Goal: Transaction & Acquisition: Purchase product/service

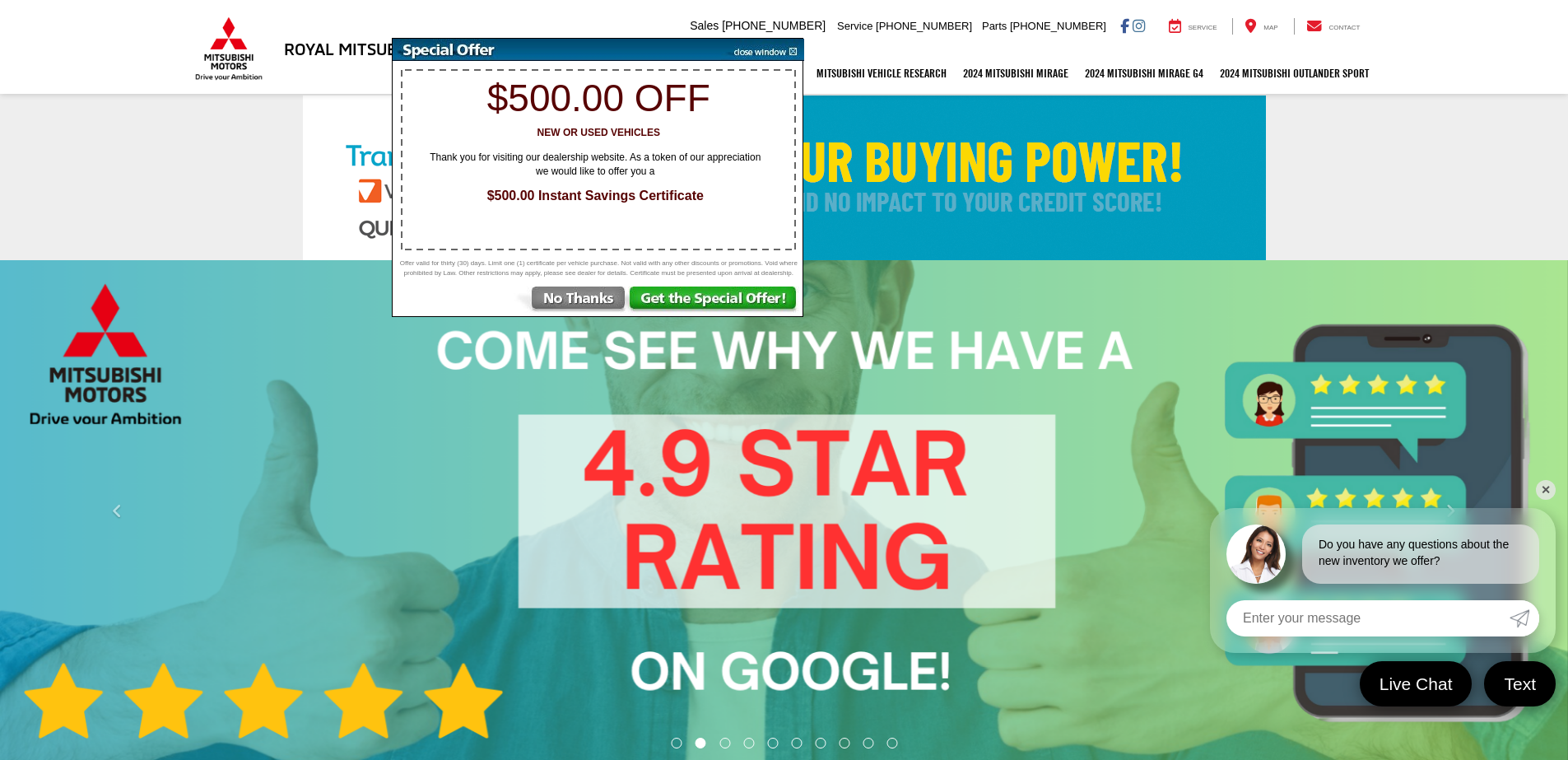
click at [701, 300] on img at bounding box center [714, 301] width 174 height 29
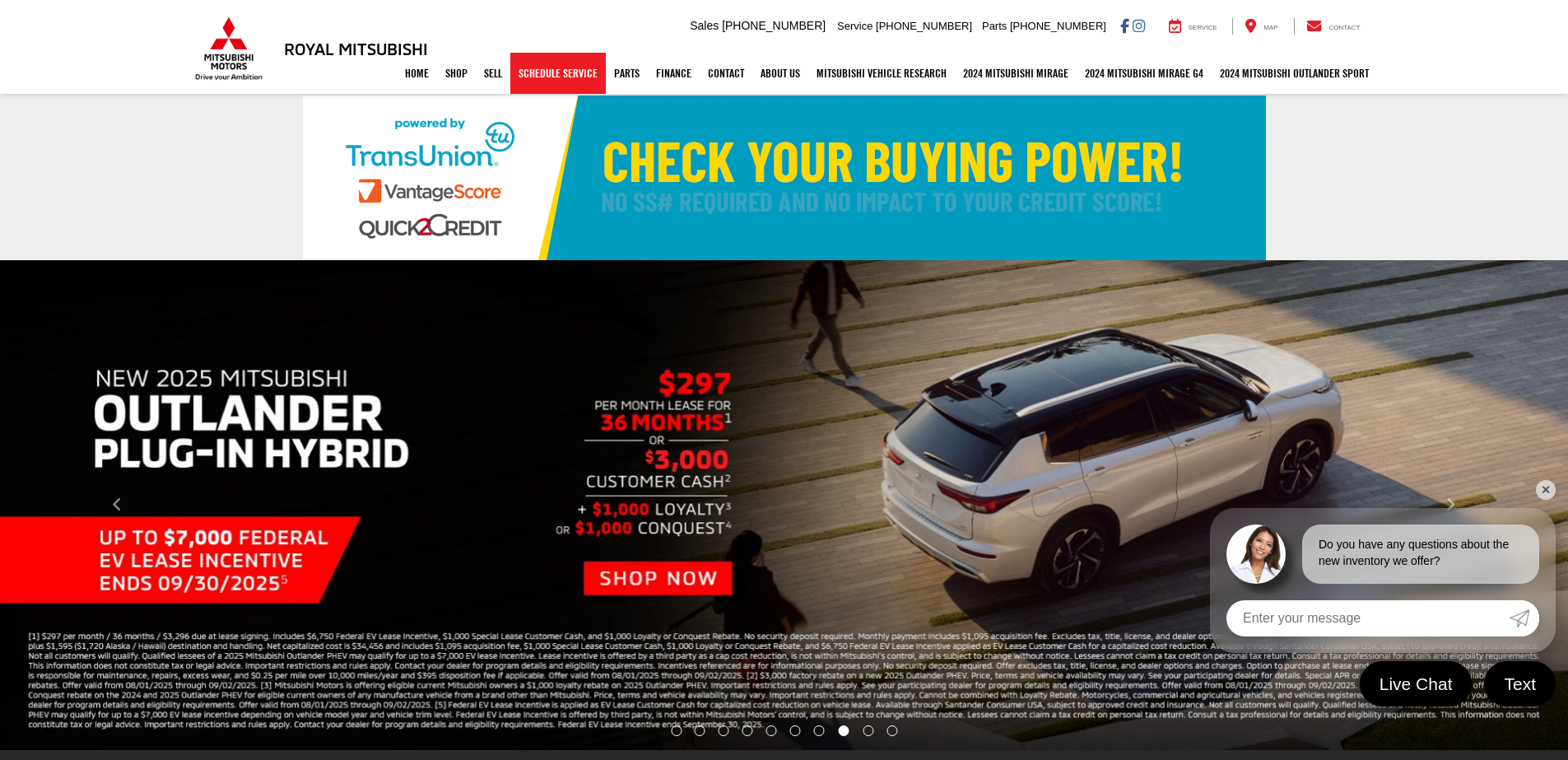
click at [546, 73] on link "Schedule Service" at bounding box center [557, 73] width 95 height 41
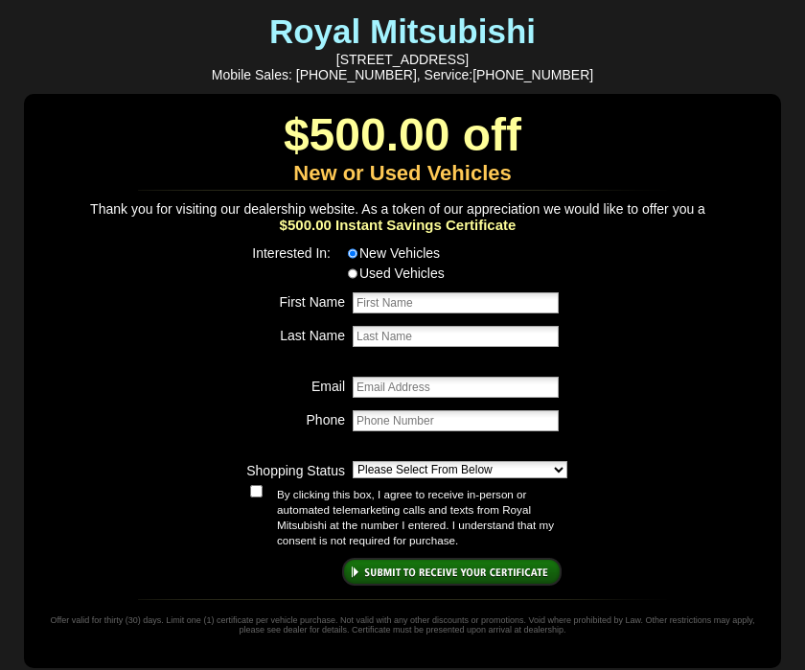
click at [409, 305] on input "First Name" at bounding box center [456, 302] width 206 height 21
type input "[PERSON_NAME]"
type input "[EMAIL_ADDRESS][DOMAIN_NAME]"
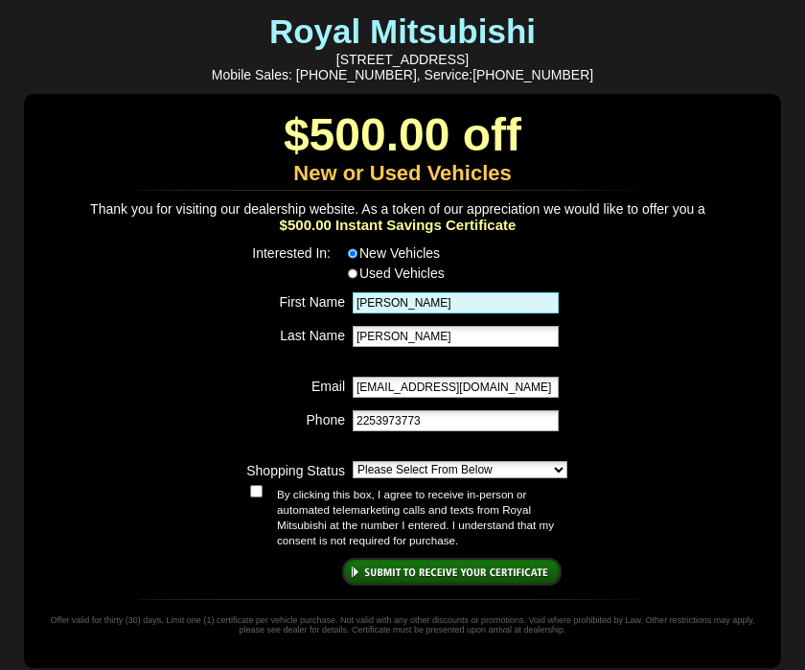
type input "[PHONE_NUMBER]"
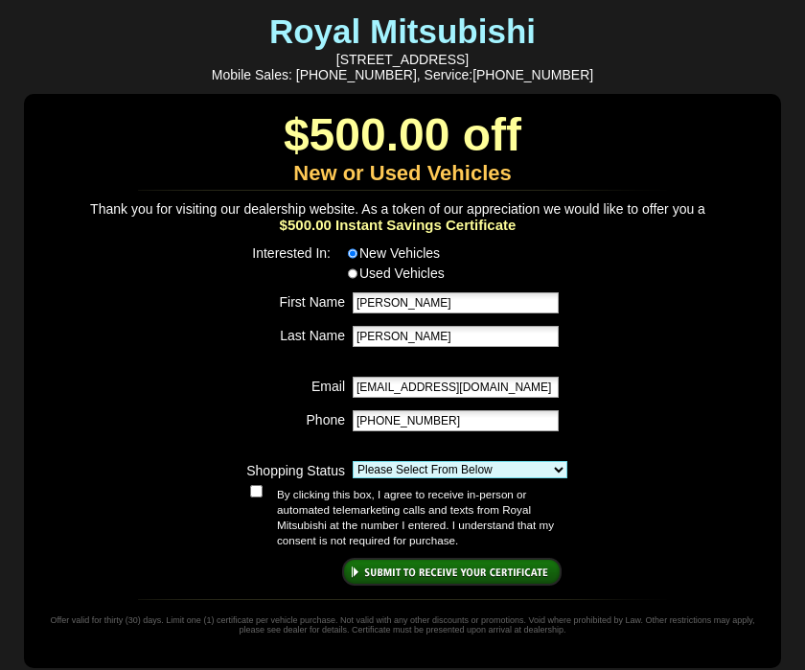
select select "Shopping & Comparing"
click at [353, 461] on select "Please Select From Below Just Browsing Shopping and Comparing Want To Test Driv…" at bounding box center [460, 469] width 215 height 17
click at [456, 570] on input "submit" at bounding box center [451, 572] width 219 height 28
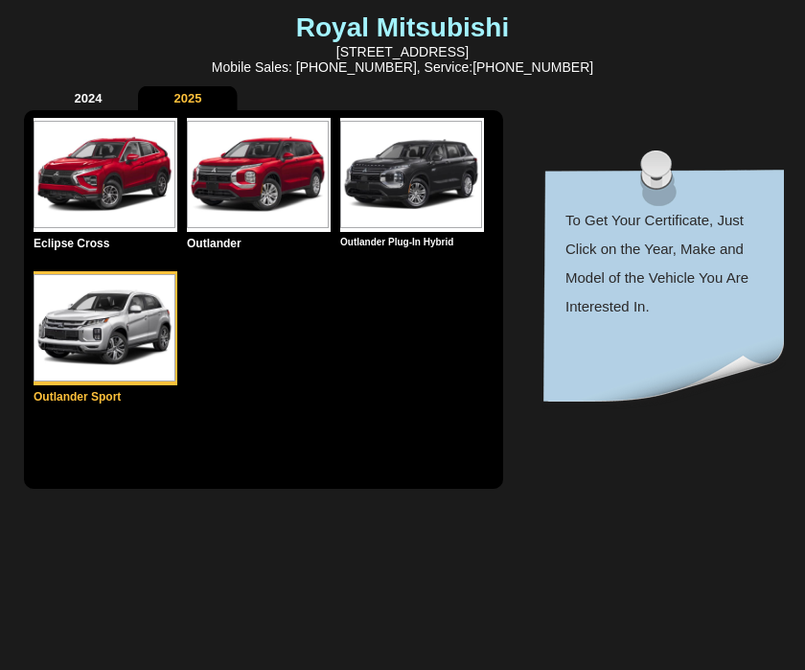
click at [100, 336] on img at bounding box center [105, 327] width 142 height 107
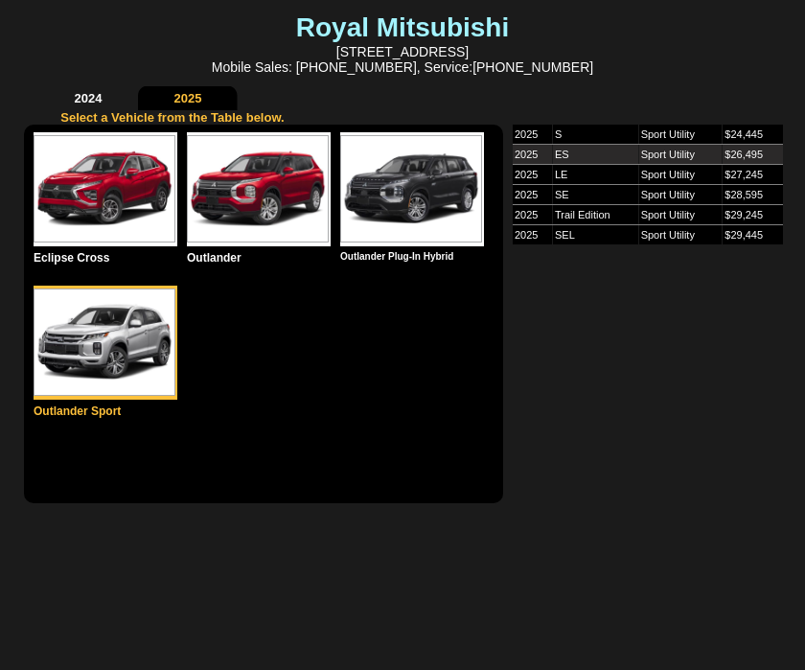
click at [562, 150] on td "ES" at bounding box center [595, 155] width 86 height 20
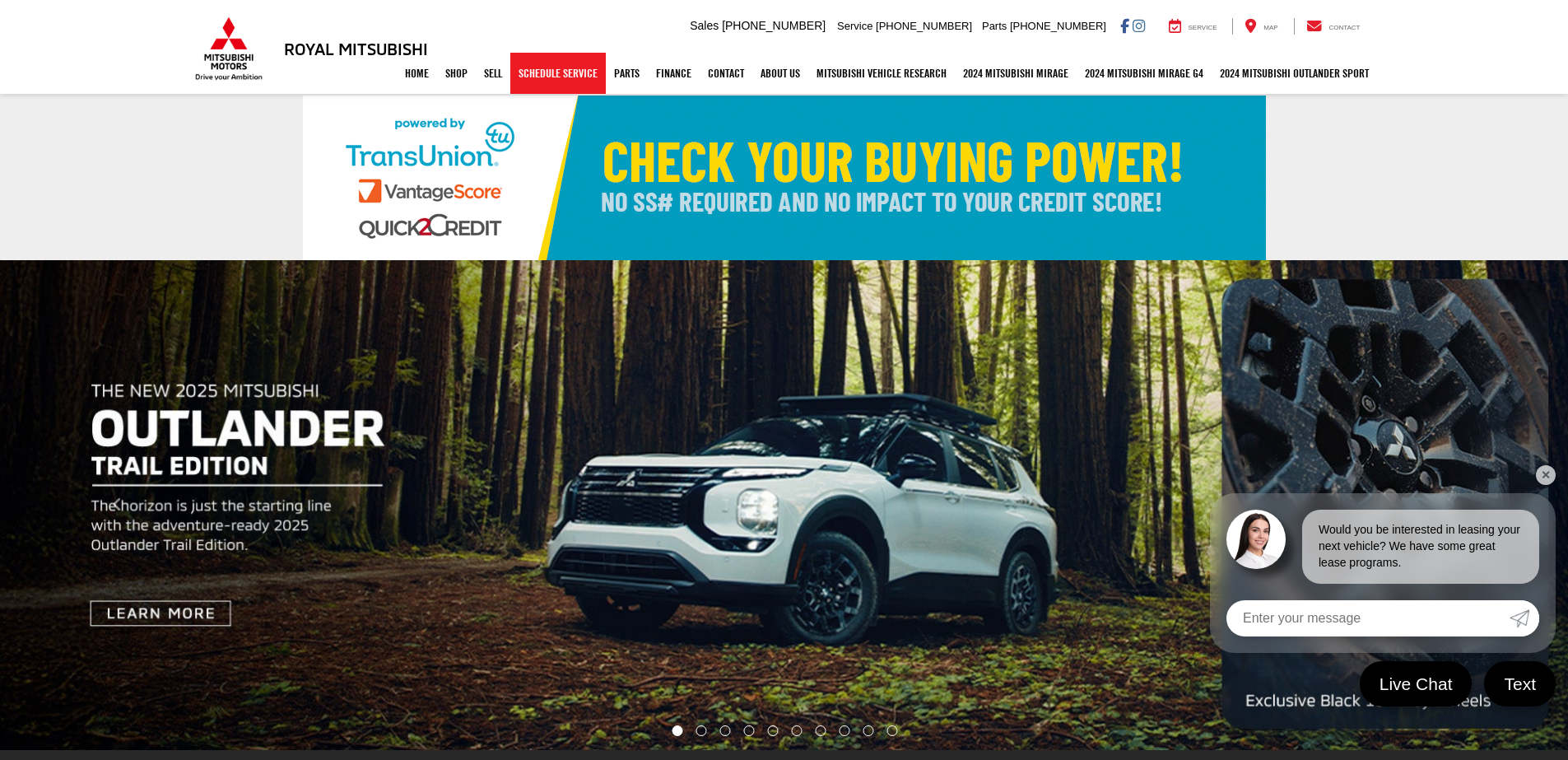
click at [561, 70] on link "Schedule Service" at bounding box center [557, 73] width 95 height 41
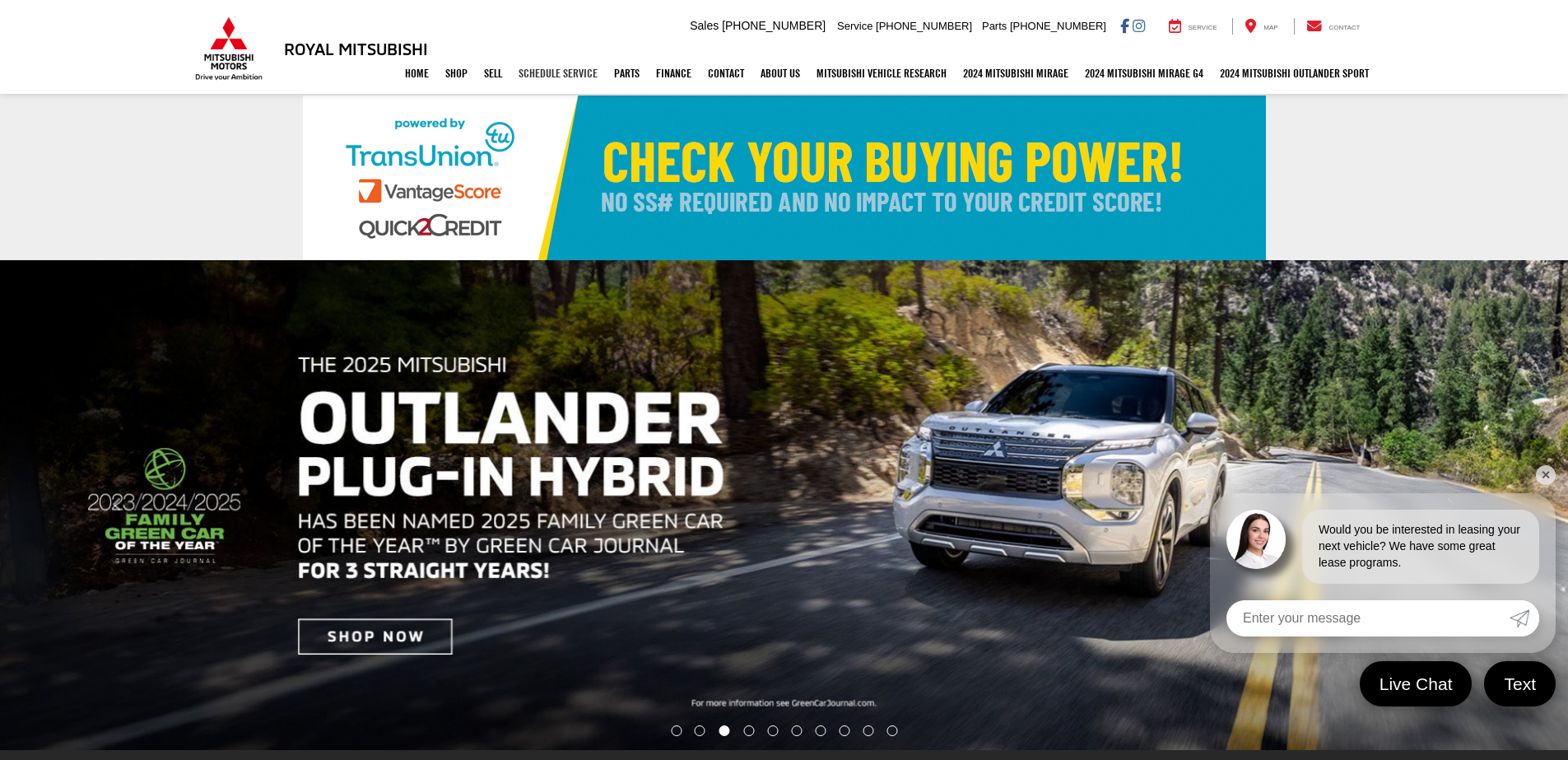
select select "Mitsubishi"
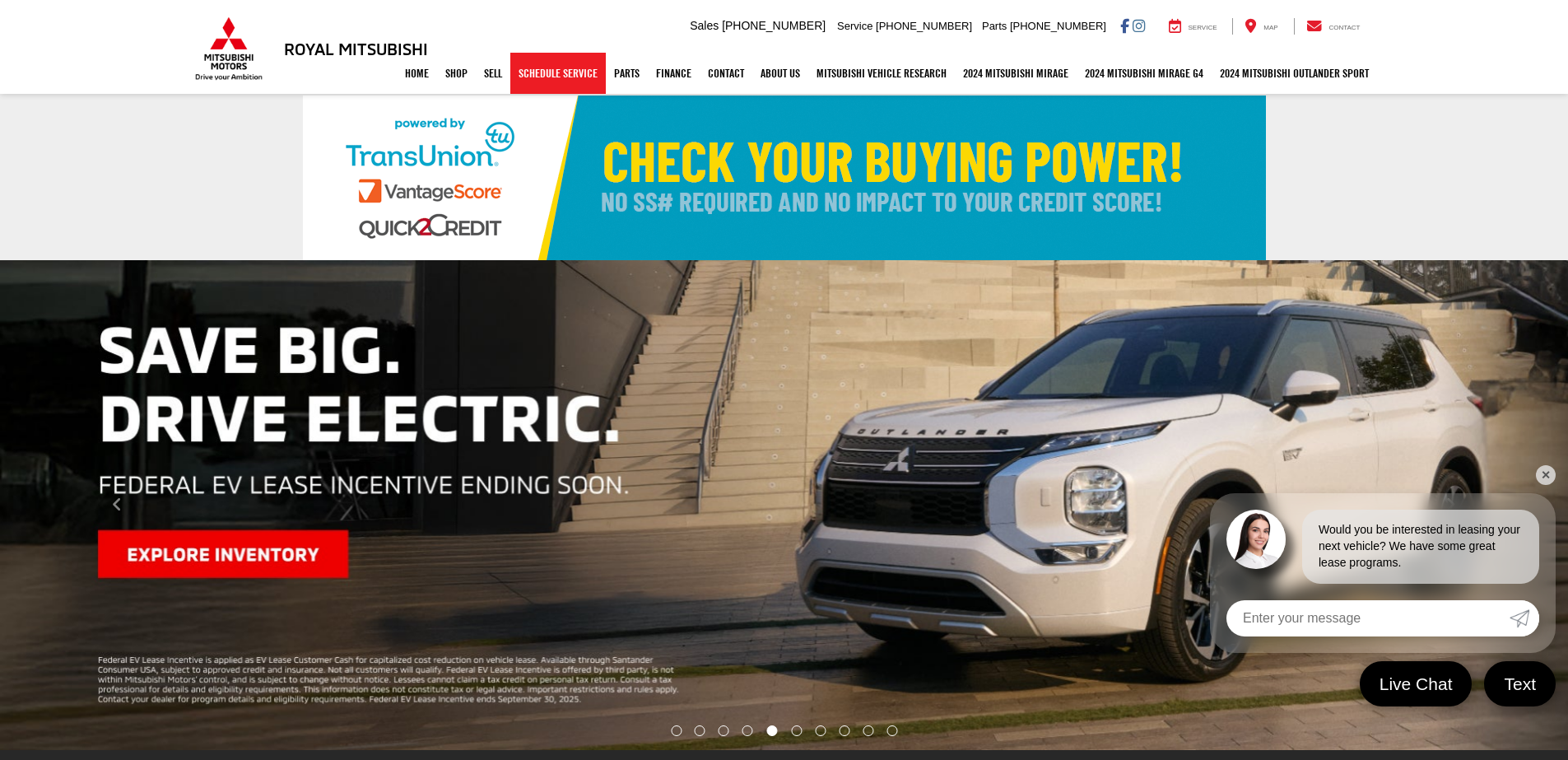
click at [542, 70] on link "Schedule Service" at bounding box center [557, 73] width 95 height 41
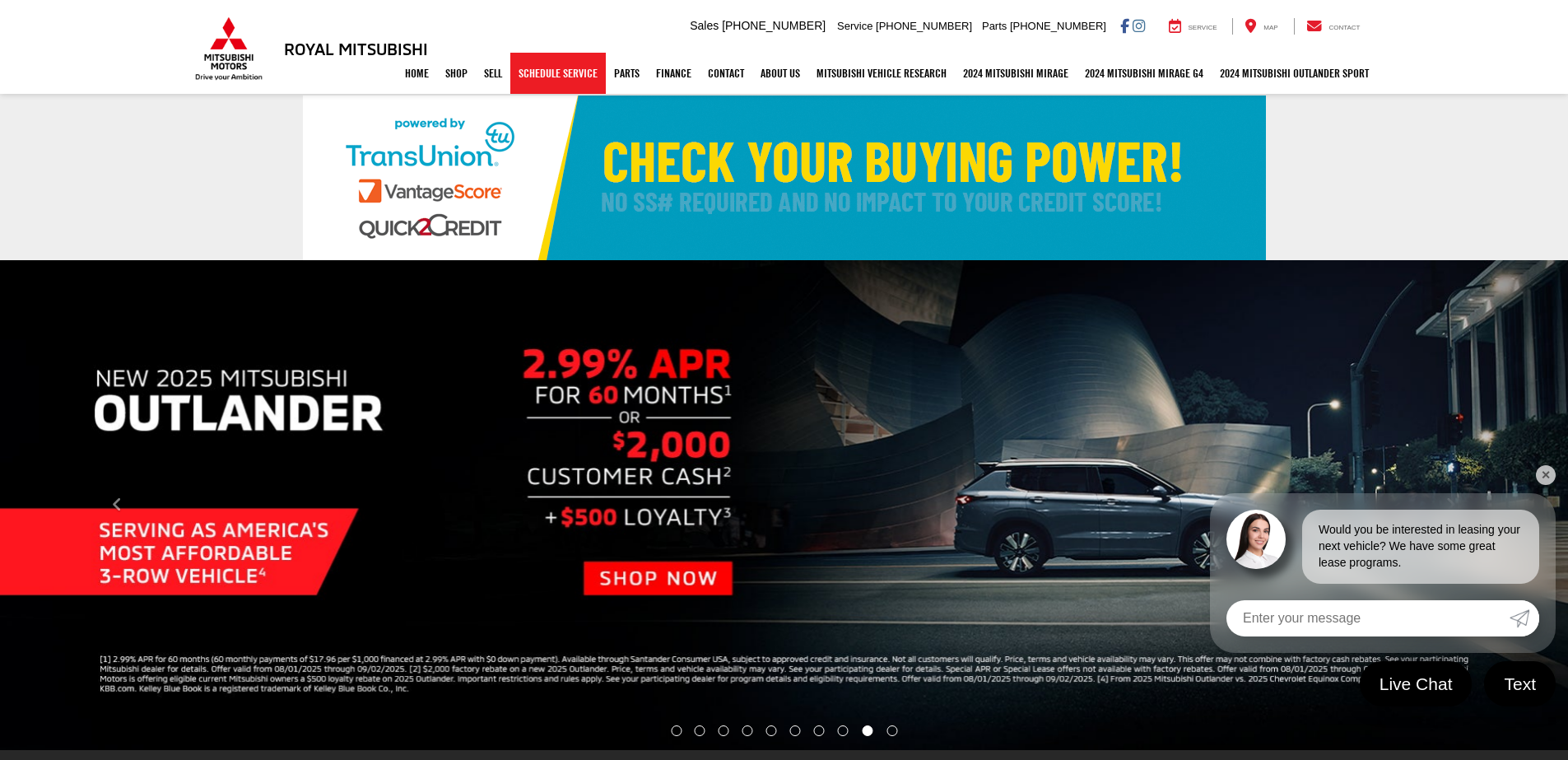
click at [553, 70] on link "Schedule Service" at bounding box center [557, 73] width 95 height 41
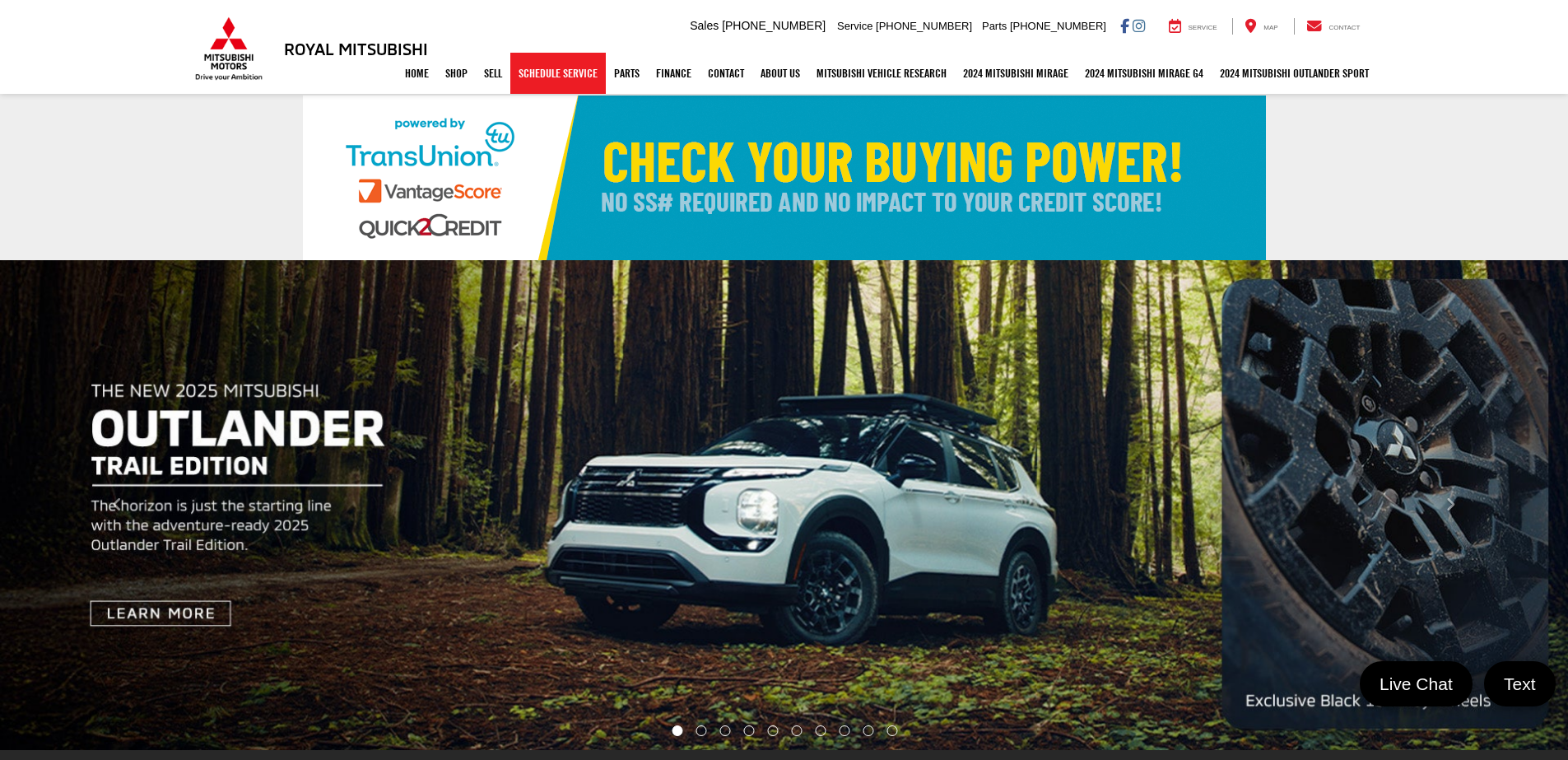
click at [556, 74] on link "Schedule Service" at bounding box center [557, 73] width 95 height 41
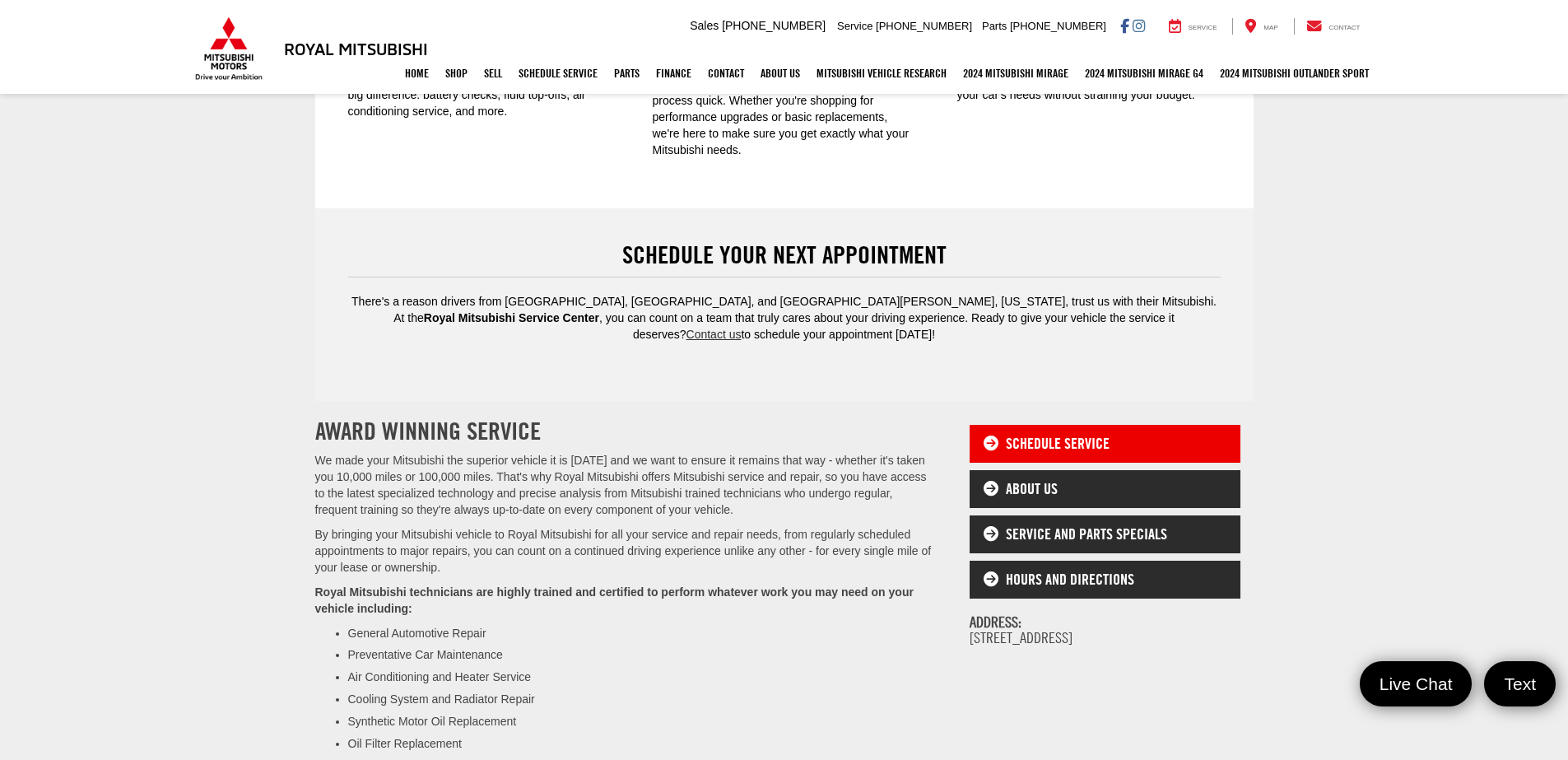
scroll to position [740, 0]
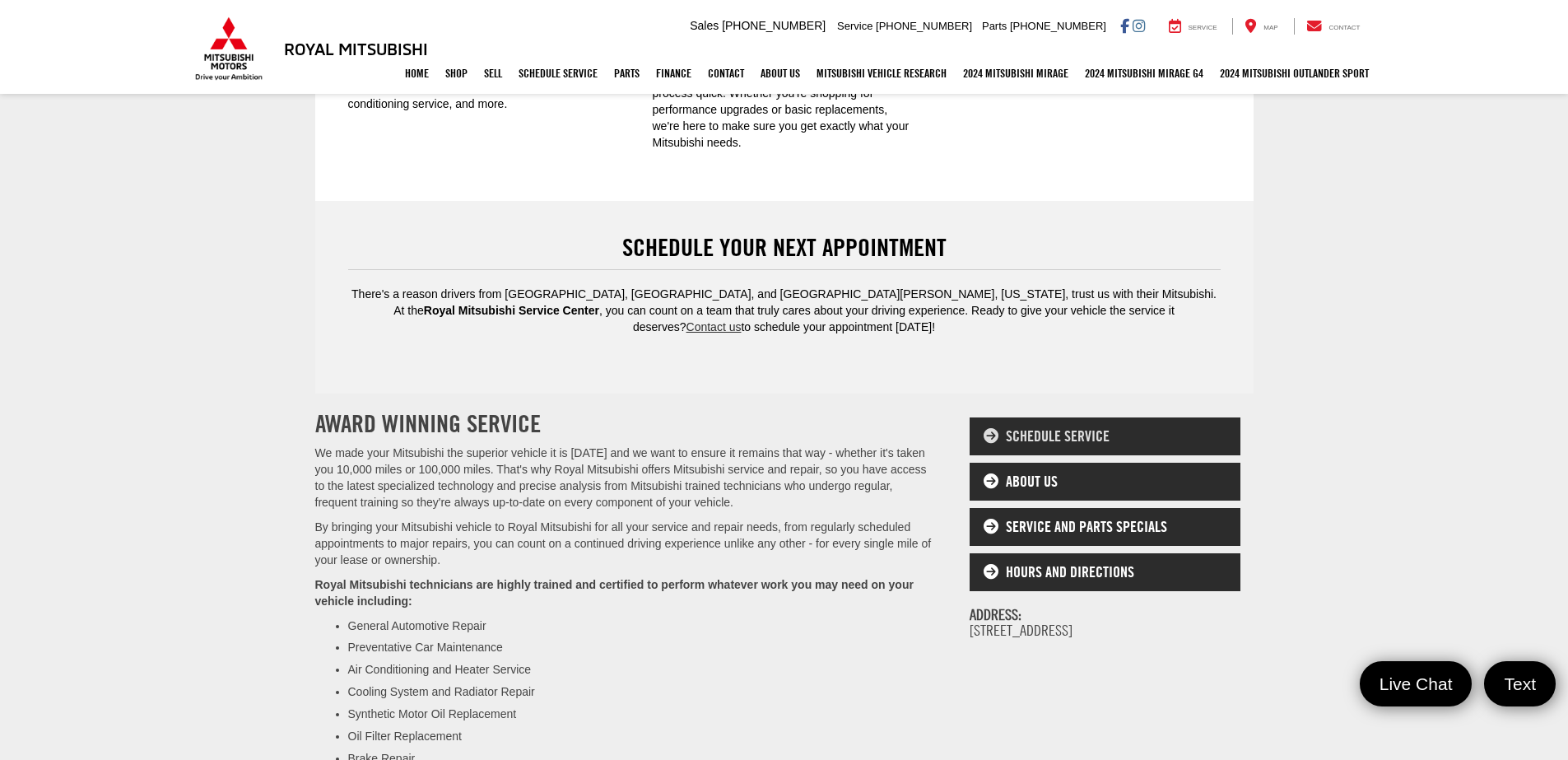
click at [1030, 417] on link "Schedule Service" at bounding box center [1105, 436] width 271 height 38
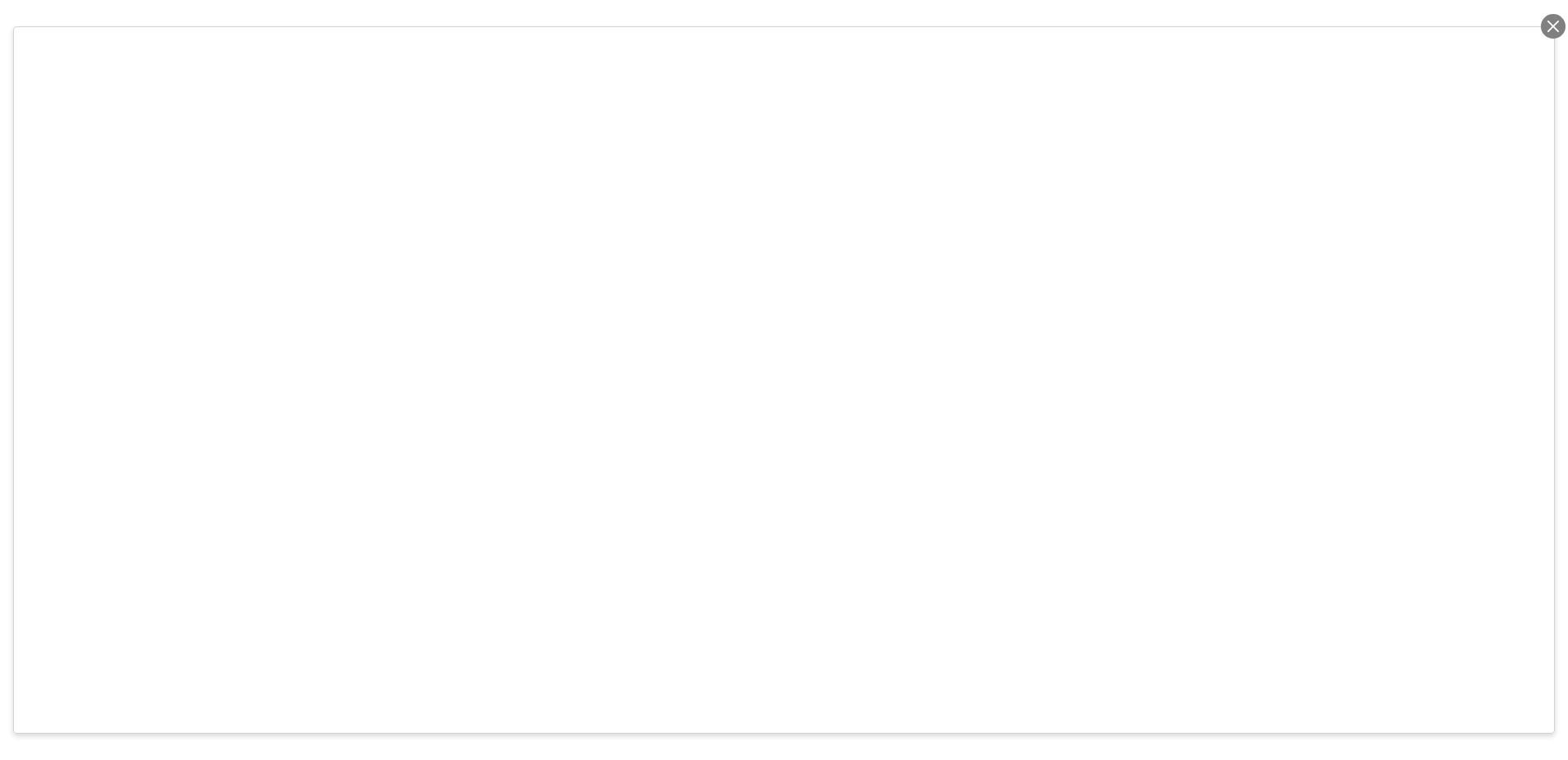
scroll to position [1082, 0]
